Goal: Navigation & Orientation: Find specific page/section

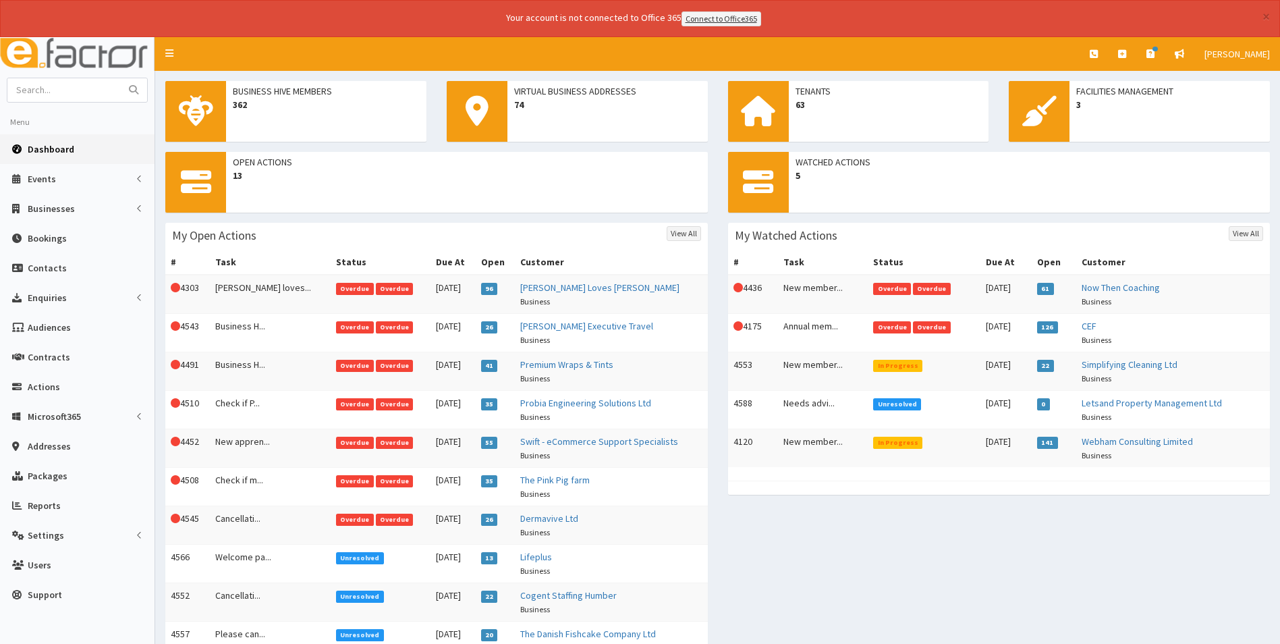
click at [48, 146] on span "Dashboard" at bounding box center [51, 149] width 47 height 12
click at [55, 144] on span "Dashboard" at bounding box center [51, 149] width 47 height 12
